Goal: Use online tool/utility: Utilize a website feature to perform a specific function

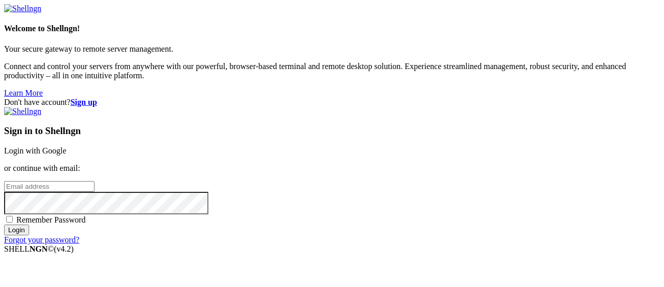
click at [95, 181] on input "email" at bounding box center [49, 186] width 90 height 11
type input "[EMAIL_ADDRESS][DOMAIN_NAME]"
click at [29, 235] on input "Login" at bounding box center [16, 229] width 25 height 11
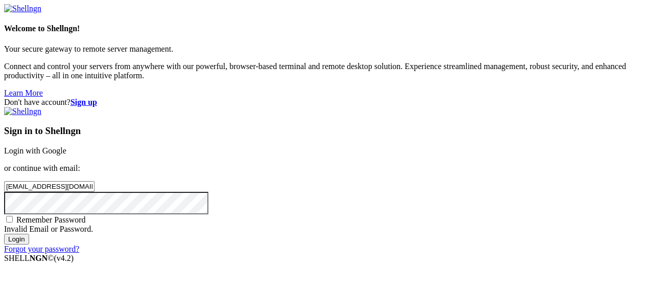
click at [4, 234] on input "Login" at bounding box center [16, 239] width 25 height 11
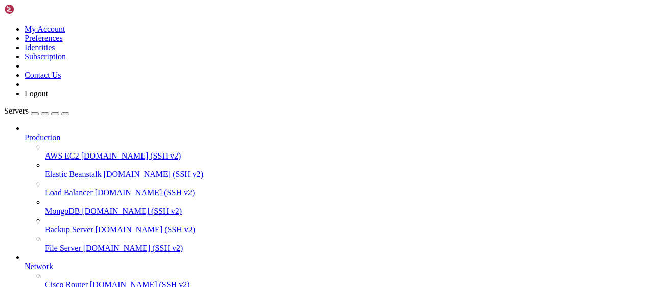
scroll to position [152, 0]
